Goal: Task Accomplishment & Management: Manage account settings

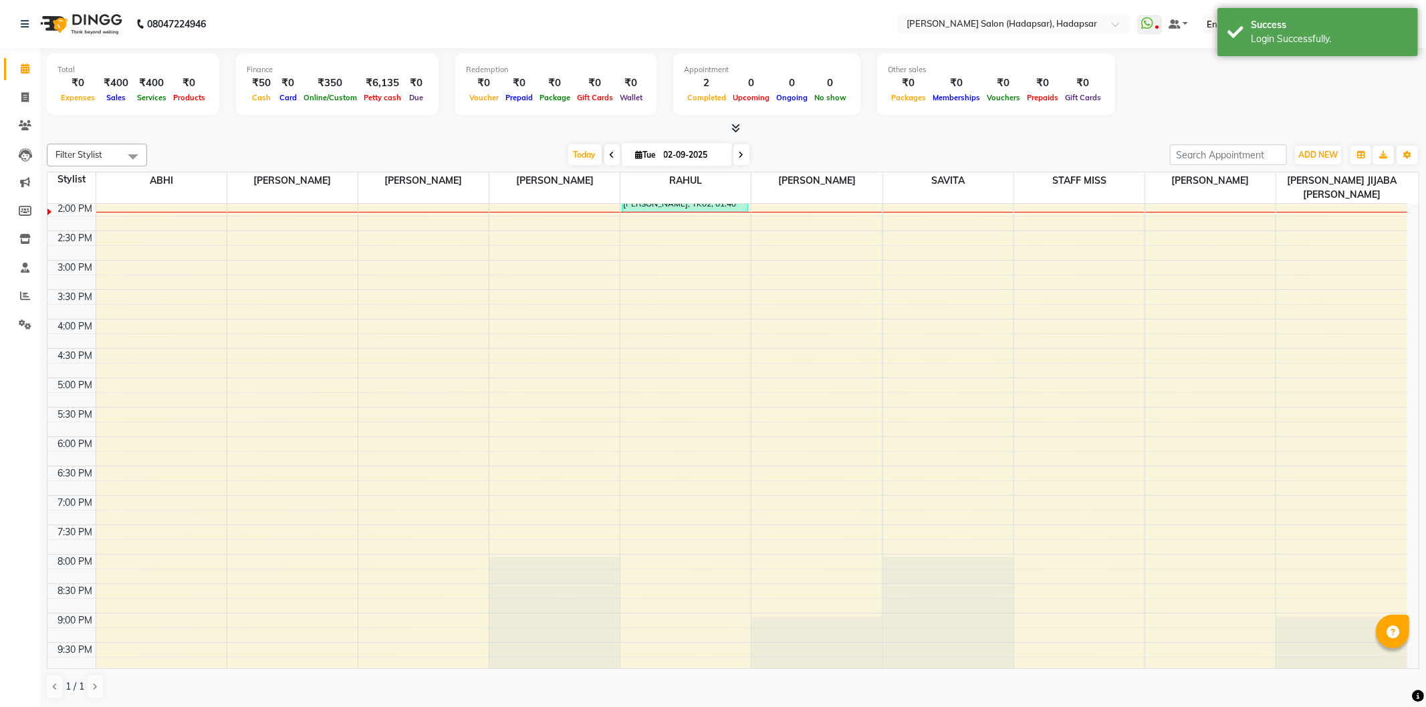
click at [996, 151] on div "[DATE] [DATE]" at bounding box center [658, 155] width 1009 height 20
click at [365, 140] on div "Filter Stylist Select All ABHI [PERSON_NAME] [PERSON_NAME] [PERSON_NAME] [PERSO…" at bounding box center [733, 421] width 1372 height 567
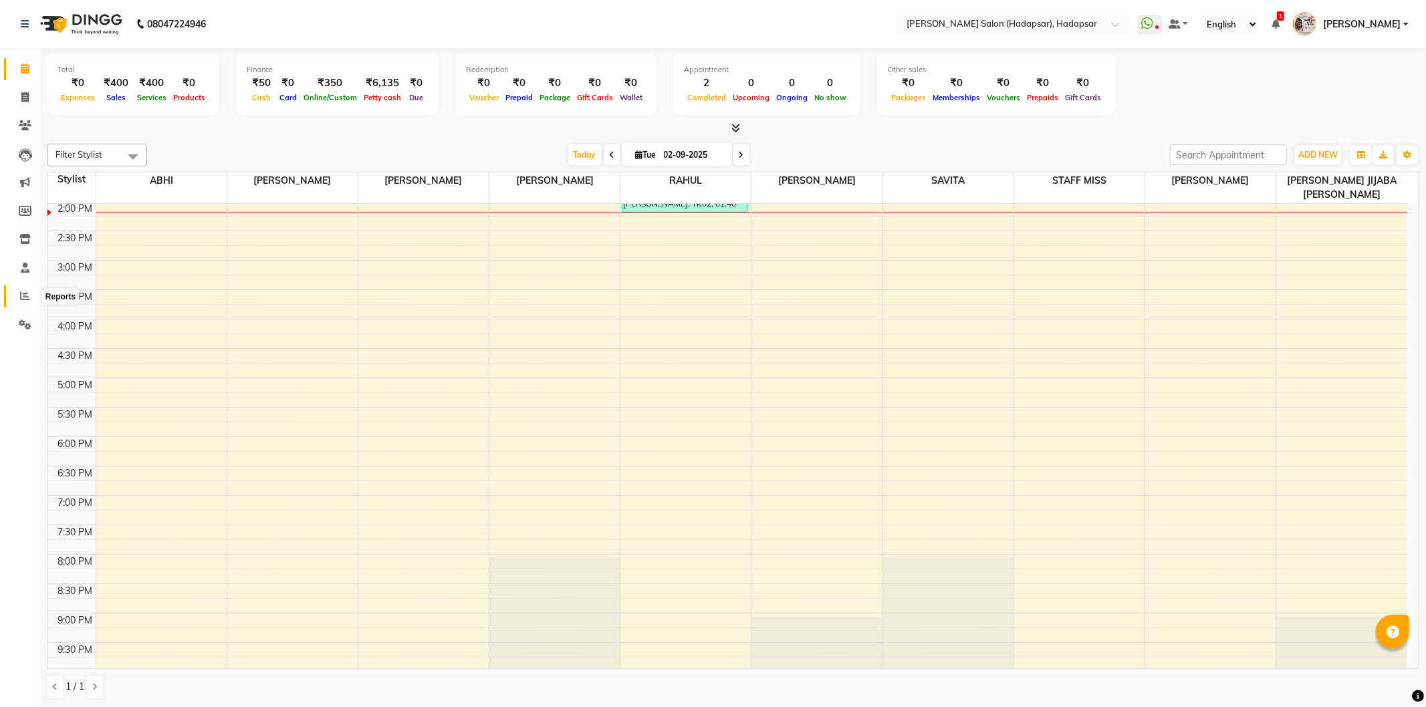
click at [28, 289] on span at bounding box center [24, 296] width 23 height 15
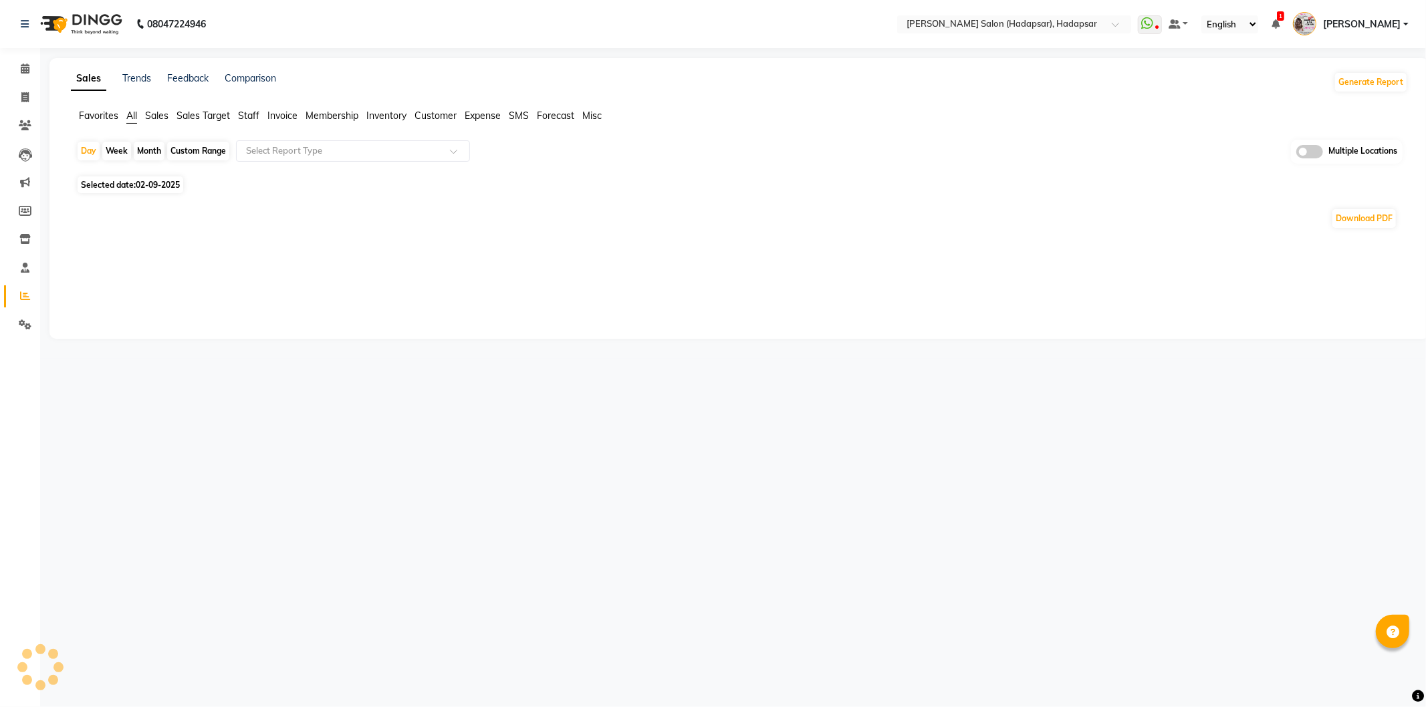
click at [140, 148] on div "Month" at bounding box center [149, 151] width 31 height 19
click at [144, 150] on div "Month" at bounding box center [149, 151] width 31 height 19
select select "9"
select select "2025"
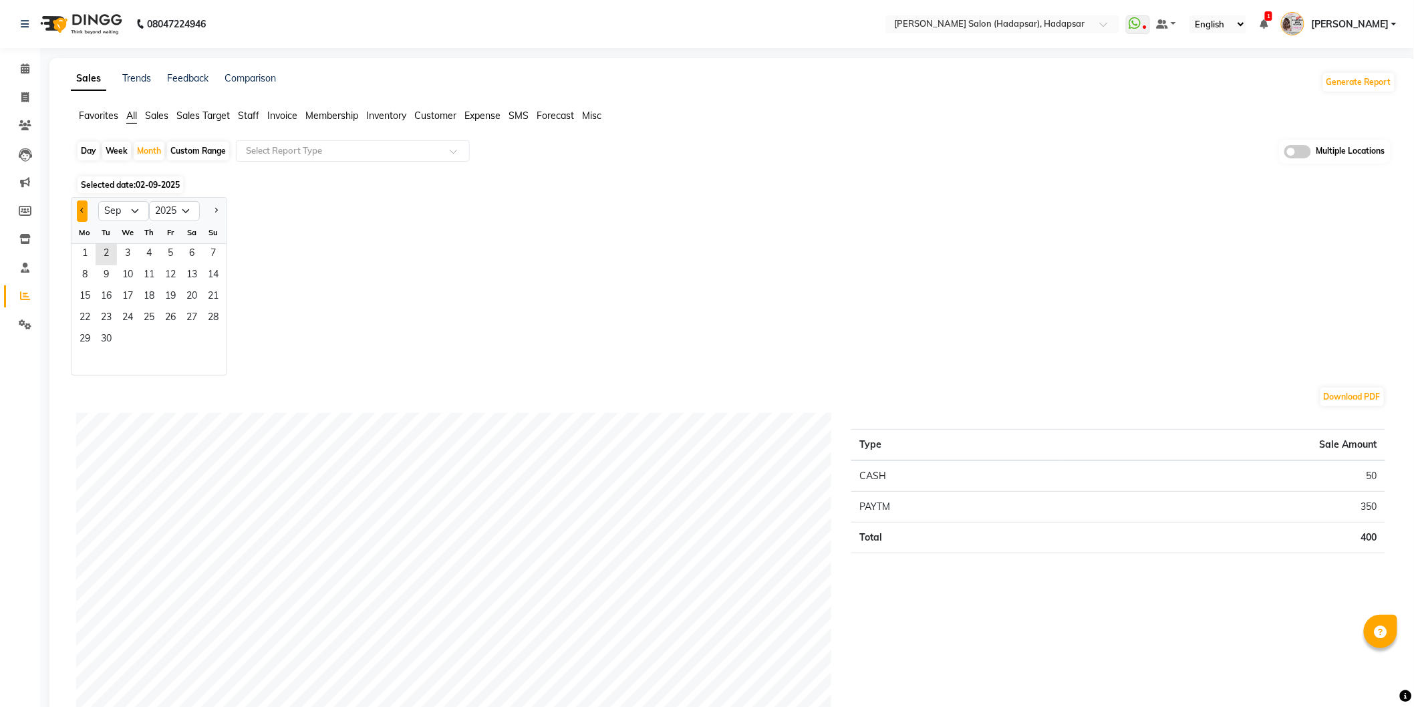
click at [80, 214] on button "Previous month" at bounding box center [82, 211] width 11 height 21
select select "8"
click at [174, 255] on span "1" at bounding box center [170, 254] width 21 height 21
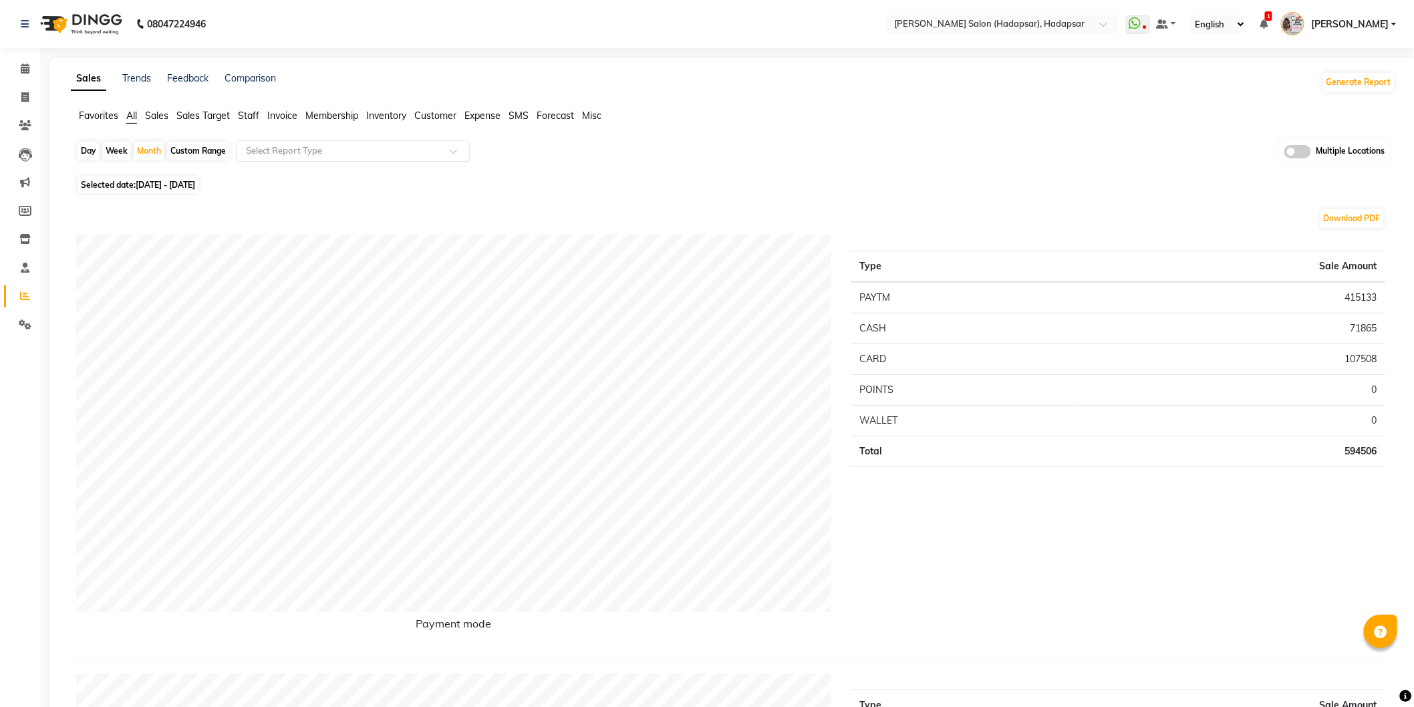
click at [269, 150] on input "text" at bounding box center [339, 150] width 193 height 13
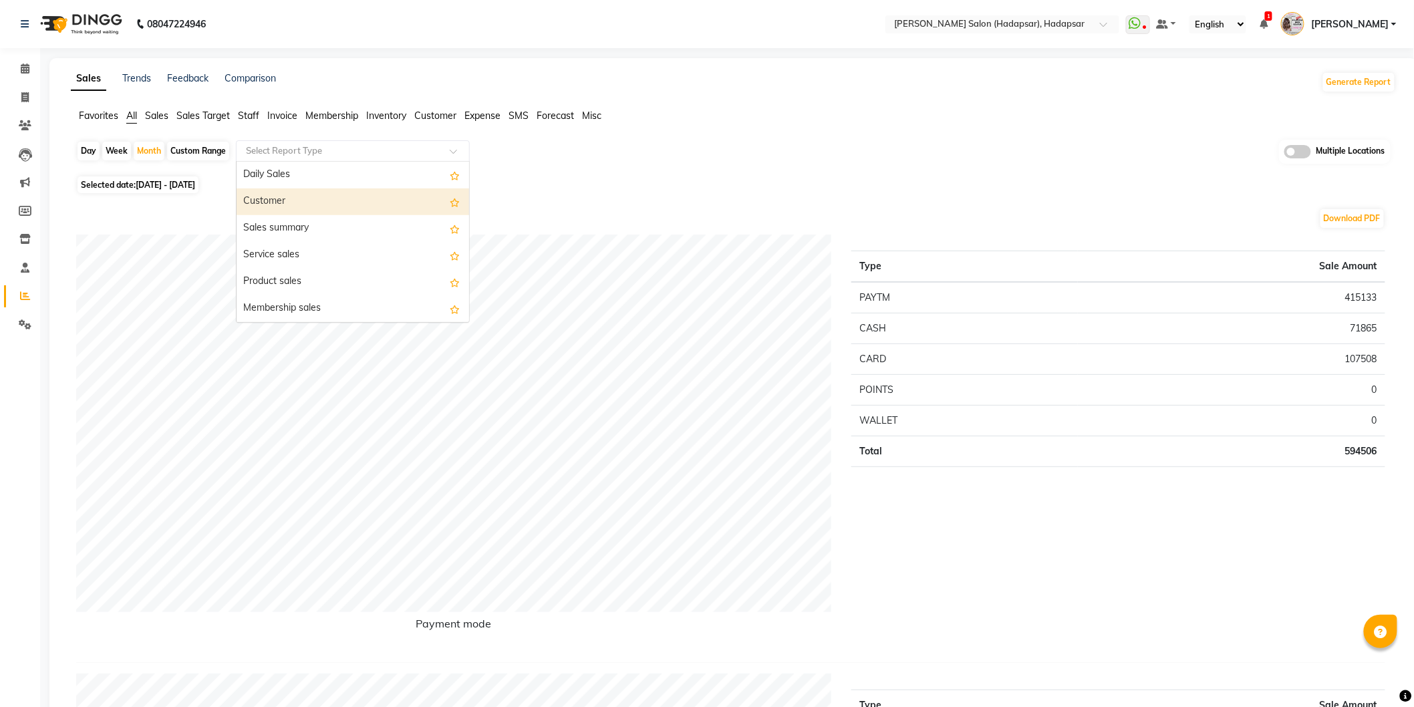
click at [696, 189] on div "Selected date: [DATE] - [DATE]" at bounding box center [736, 185] width 1320 height 14
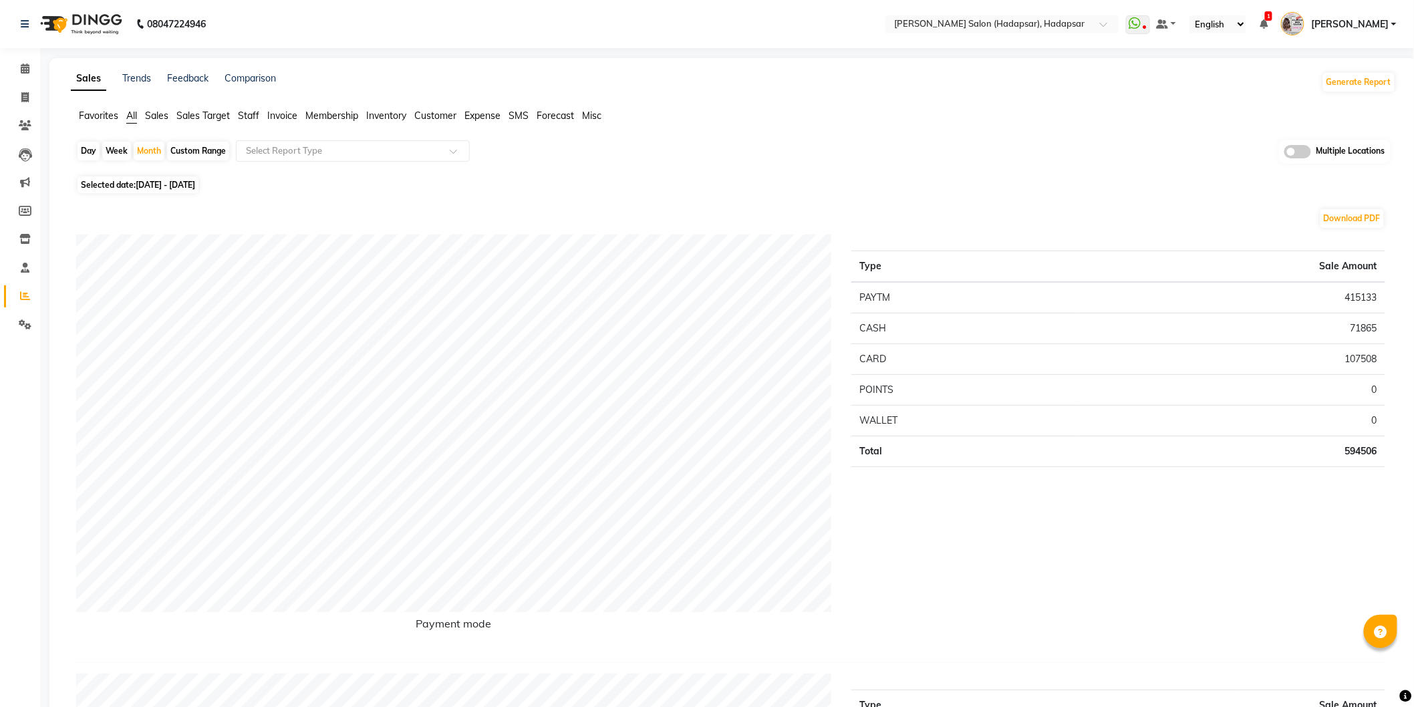
click at [1301, 152] on span at bounding box center [1298, 151] width 27 height 13
click at [1285, 154] on input "checkbox" at bounding box center [1285, 154] width 0 height 0
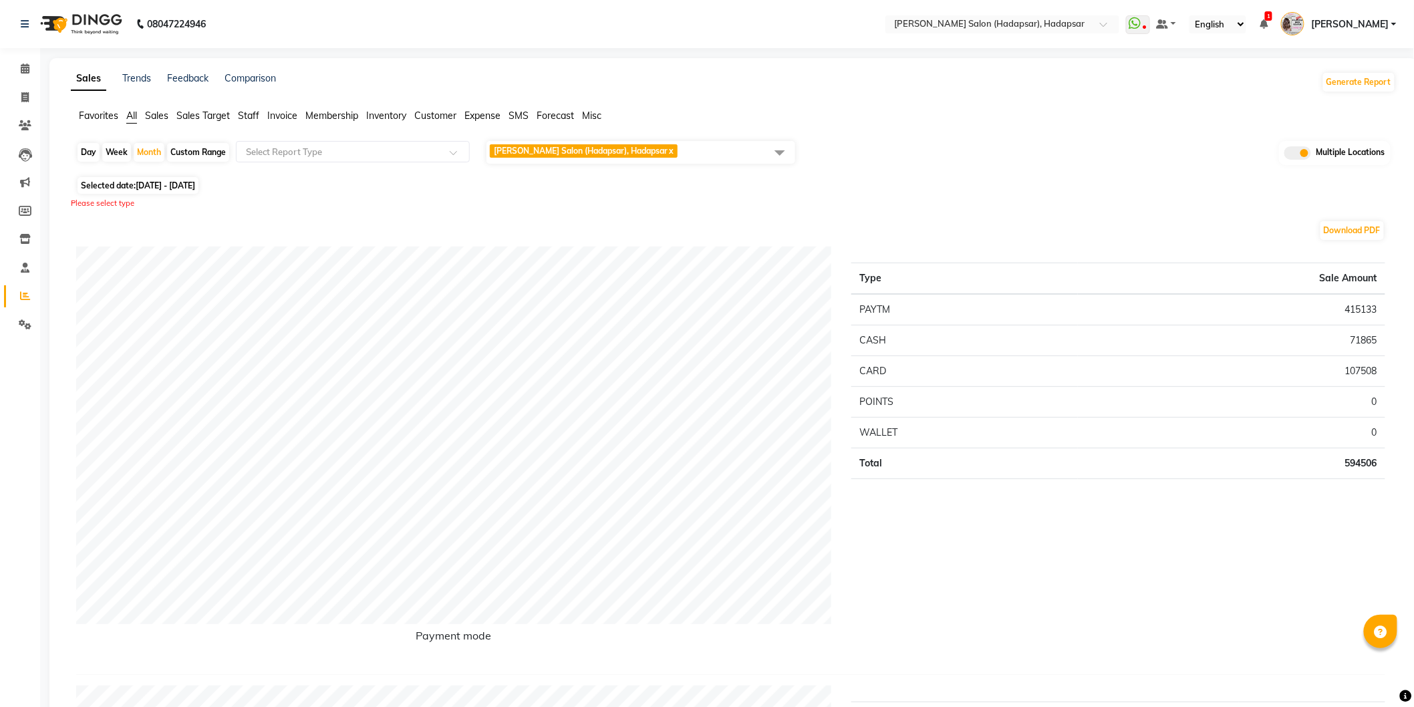
click at [779, 150] on span at bounding box center [780, 152] width 27 height 25
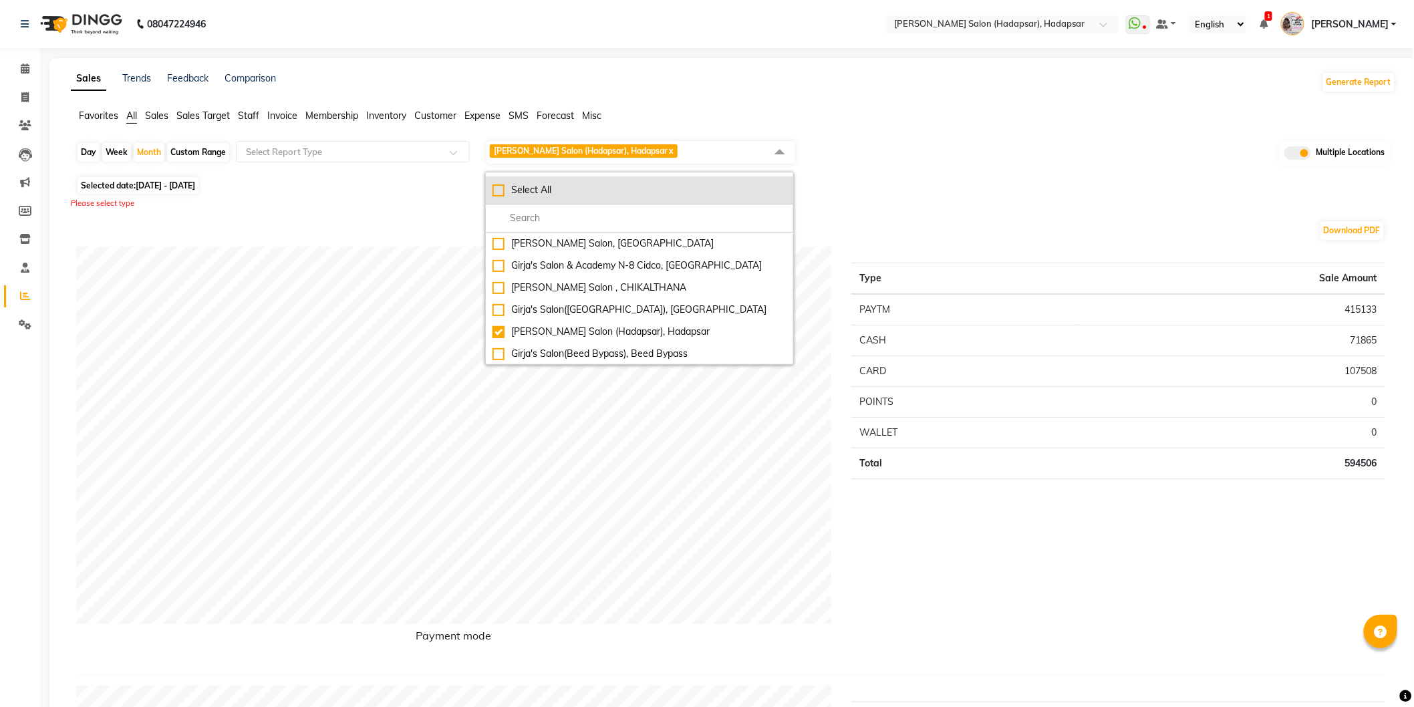
click at [497, 195] on div "Select All" at bounding box center [640, 190] width 294 height 14
checkbox input "true"
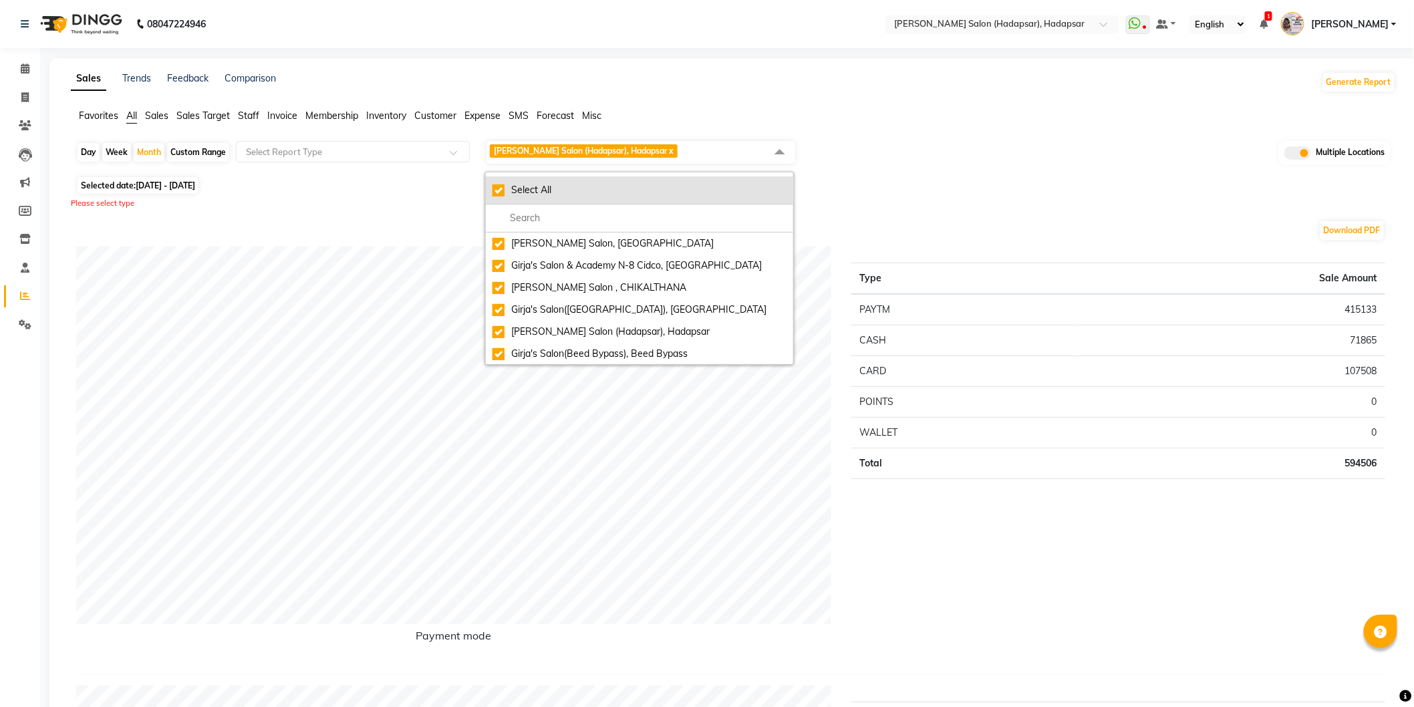
checkbox input "true"
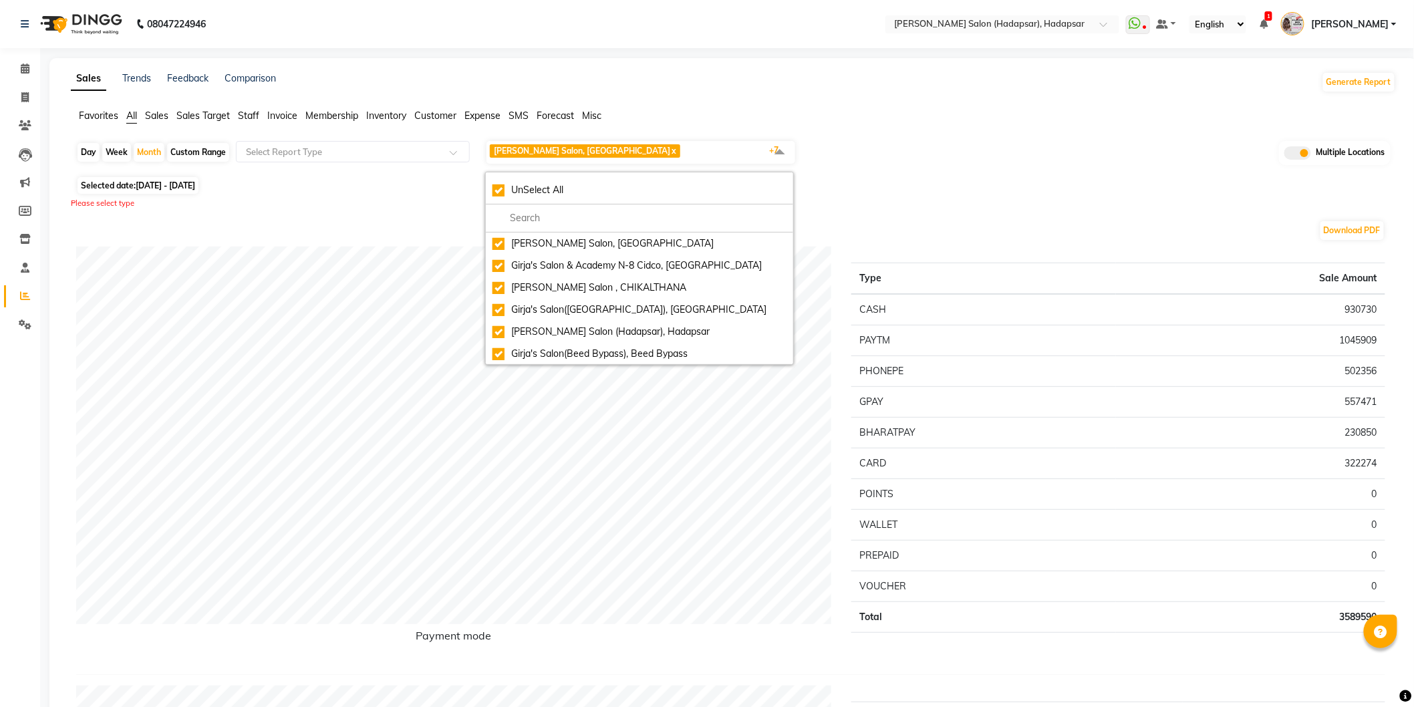
click at [1291, 154] on span at bounding box center [1298, 152] width 27 height 13
click at [1285, 155] on input "checkbox" at bounding box center [1285, 155] width 0 height 0
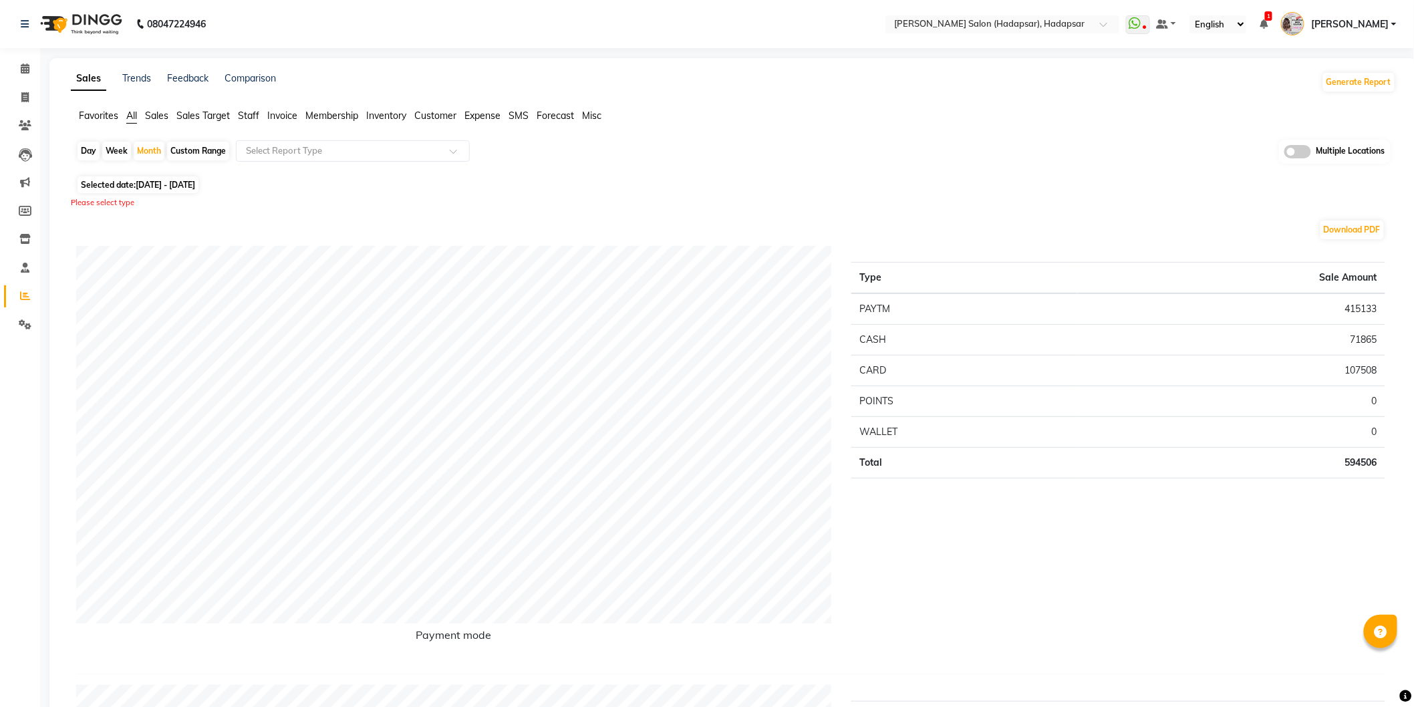
click at [1140, 199] on div "Please select type" at bounding box center [734, 202] width 1326 height 11
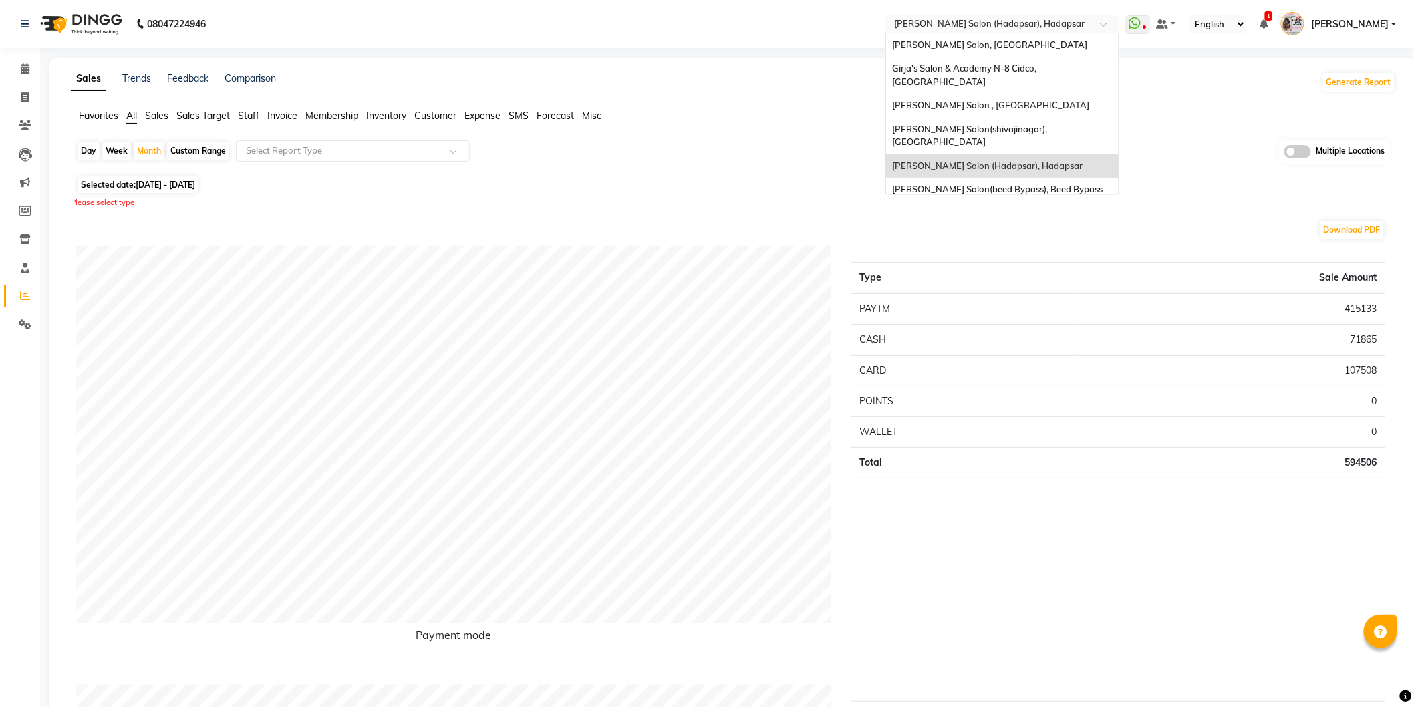
click at [1086, 29] on input "text" at bounding box center [989, 25] width 194 height 13
click at [1088, 51] on div "[PERSON_NAME] Salon, [GEOGRAPHIC_DATA]" at bounding box center [1002, 45] width 233 height 24
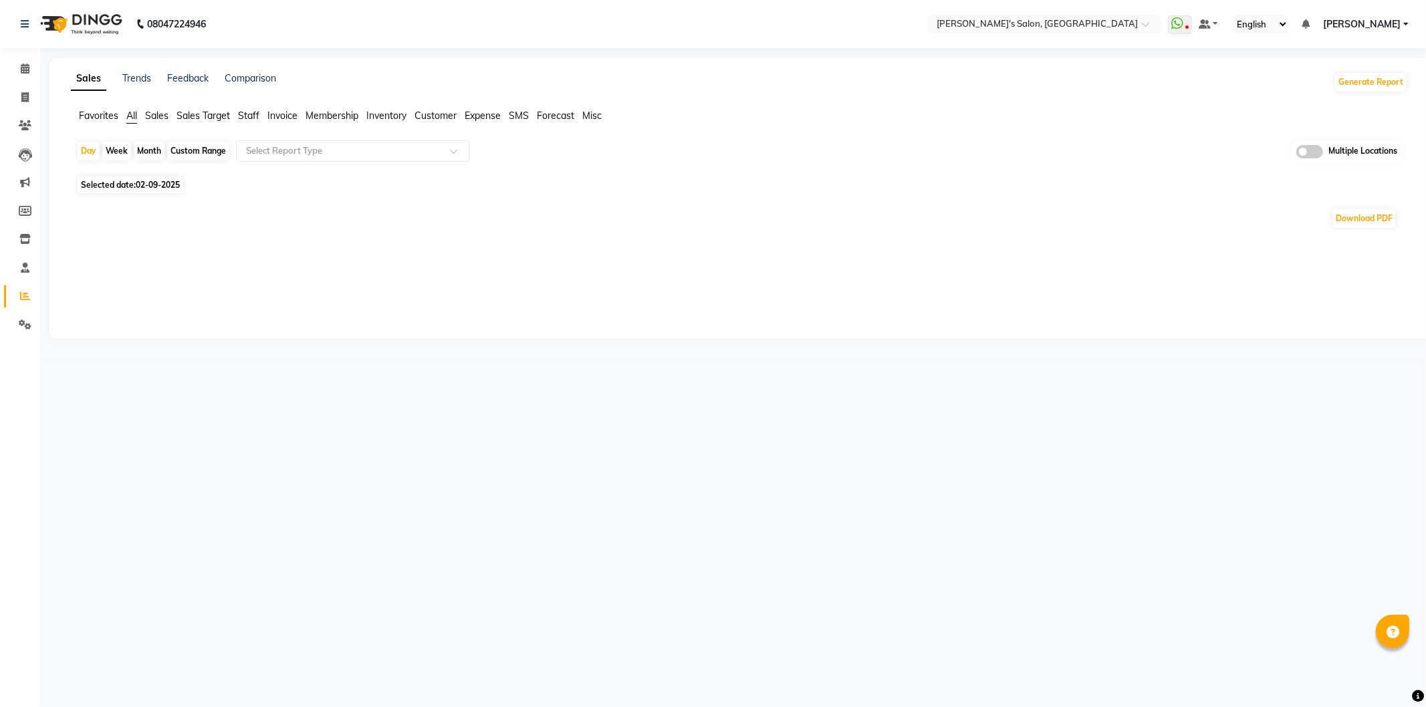
select select "en"
click at [147, 150] on div "Month" at bounding box center [149, 151] width 31 height 19
select select "9"
select select "2025"
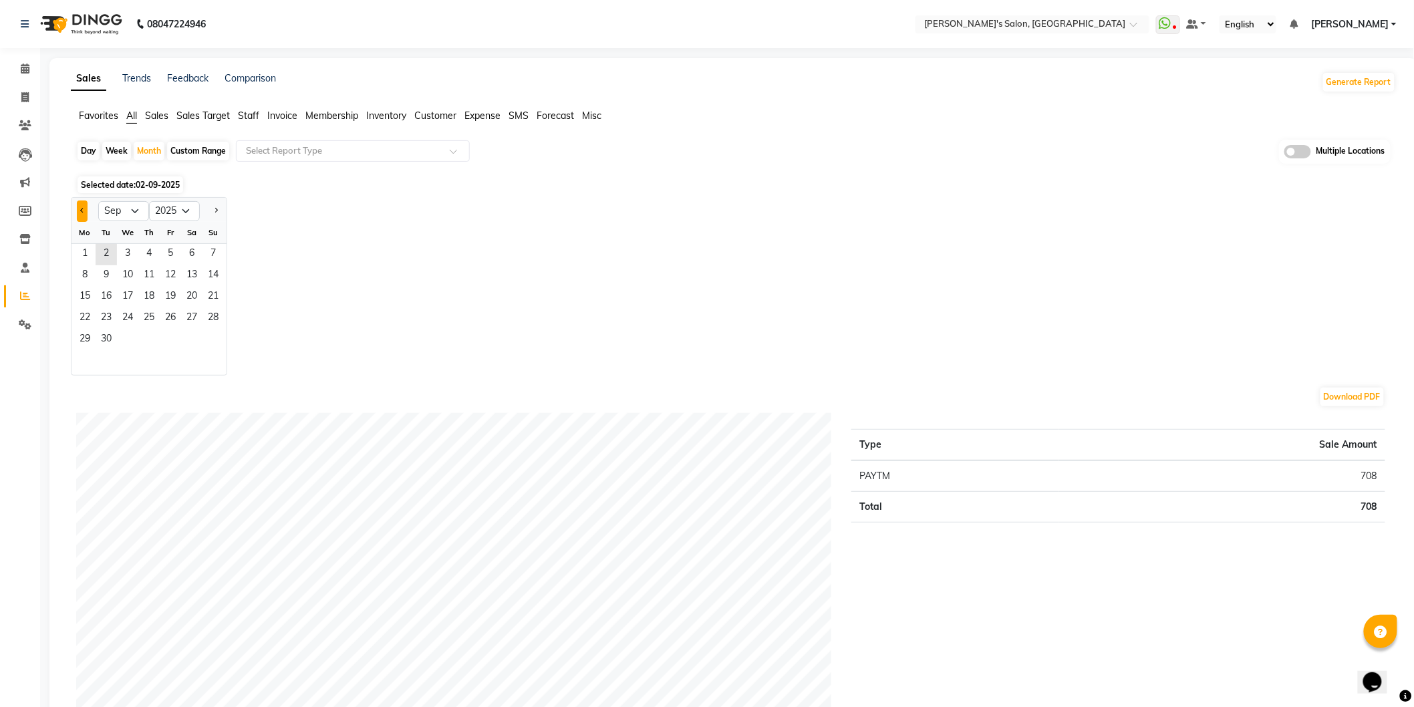
click at [78, 211] on button "Previous month" at bounding box center [82, 211] width 11 height 21
select select "8"
click at [171, 251] on span "1" at bounding box center [170, 254] width 21 height 21
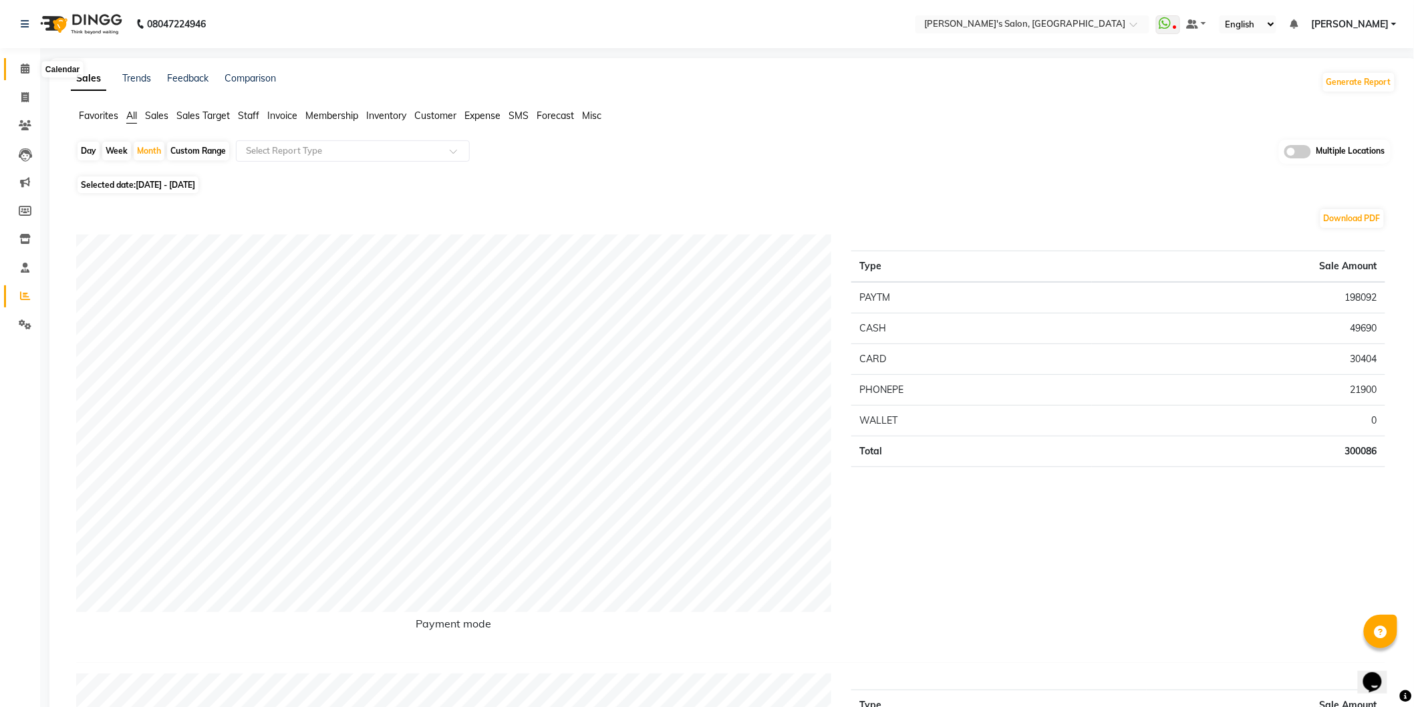
click at [23, 67] on icon at bounding box center [25, 69] width 9 height 10
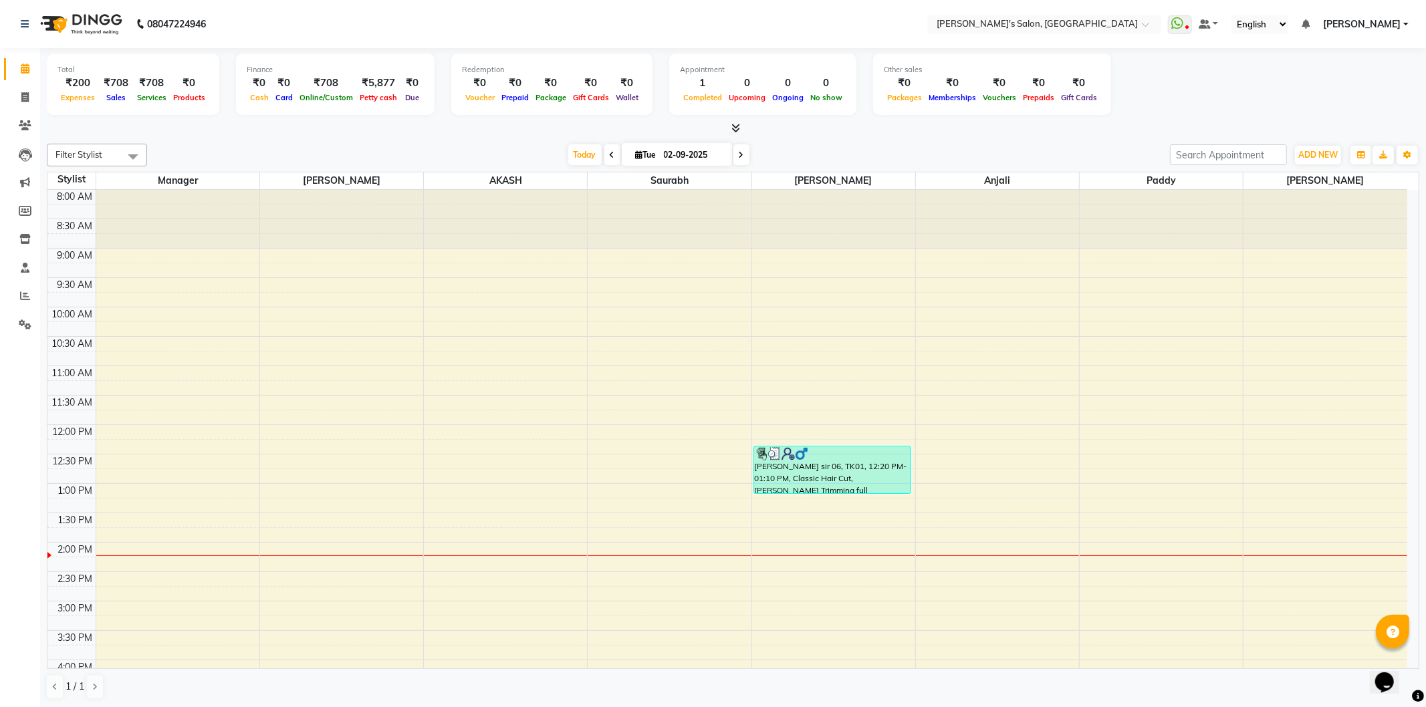
click at [1380, 27] on span "[PERSON_NAME]" at bounding box center [1362, 24] width 78 height 14
click at [1350, 95] on link "Sign out" at bounding box center [1340, 92] width 122 height 21
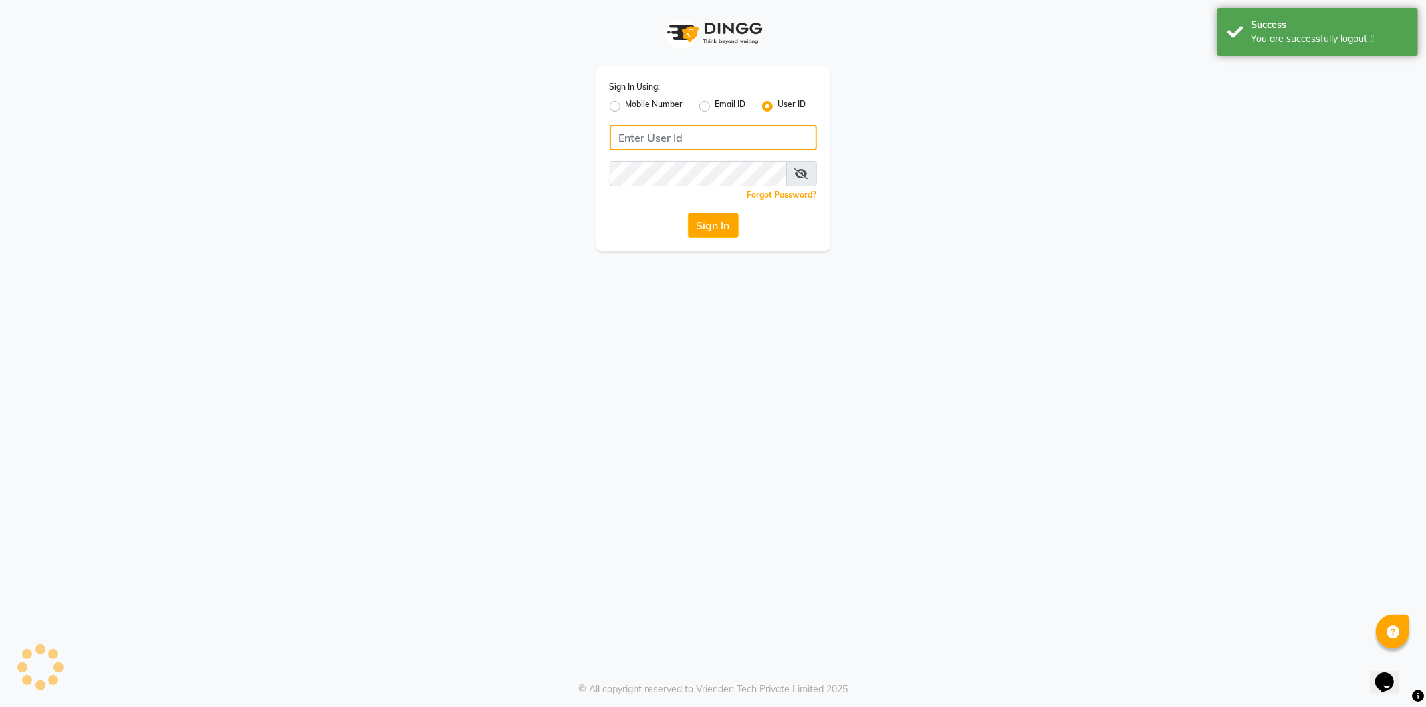
type input "8279543673"
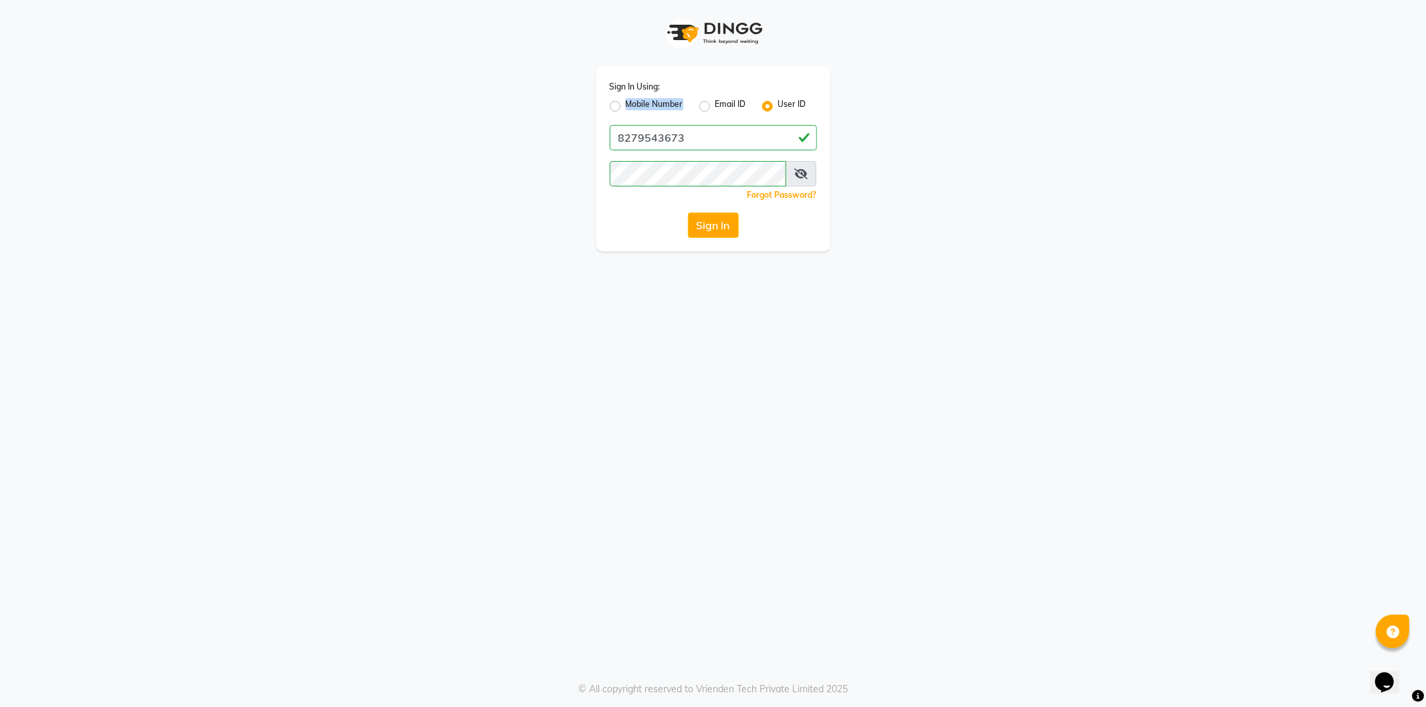
click at [613, 101] on div "Mobile Number" at bounding box center [647, 106] width 74 height 16
click at [626, 107] on label "Mobile Number" at bounding box center [654, 106] width 57 height 16
click at [626, 107] on input "Mobile Number" at bounding box center [630, 102] width 9 height 9
radio input "true"
radio input "false"
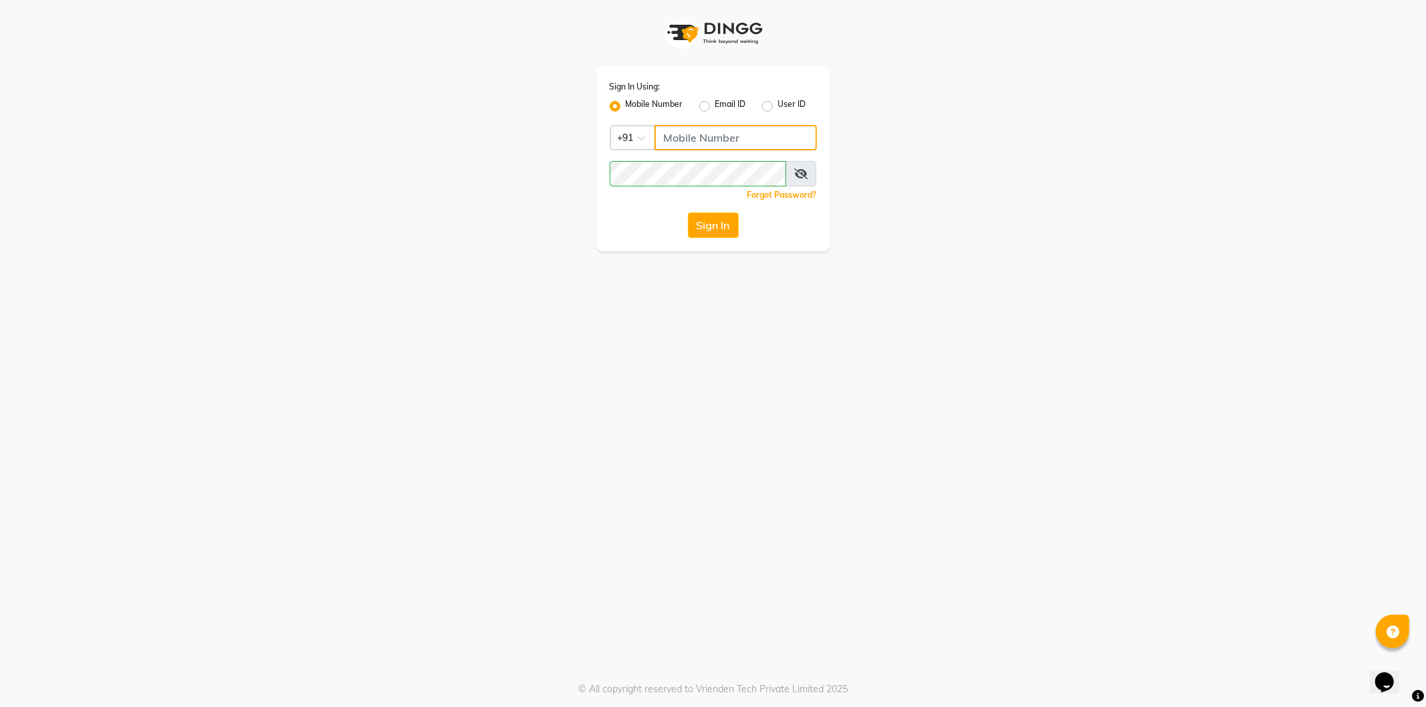
click at [696, 135] on input "Username" at bounding box center [735, 137] width 162 height 25
type input "7888059666"
click at [719, 235] on button "Sign In" at bounding box center [713, 225] width 51 height 25
